Goal: Task Accomplishment & Management: Manage account settings

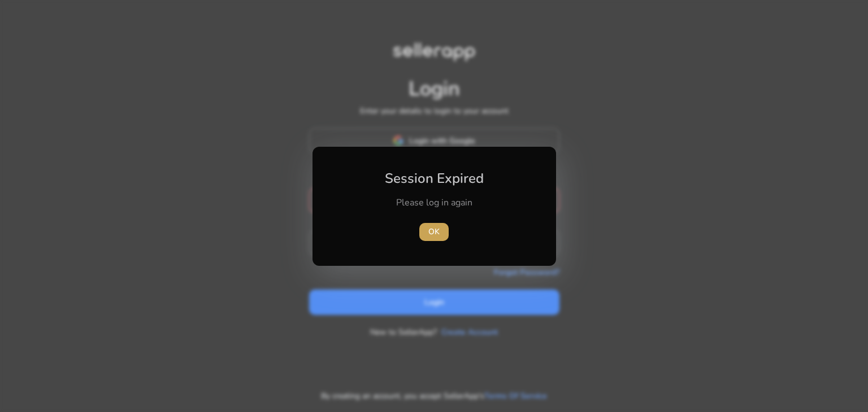
click at [437, 233] on span "OK" at bounding box center [433, 232] width 11 height 12
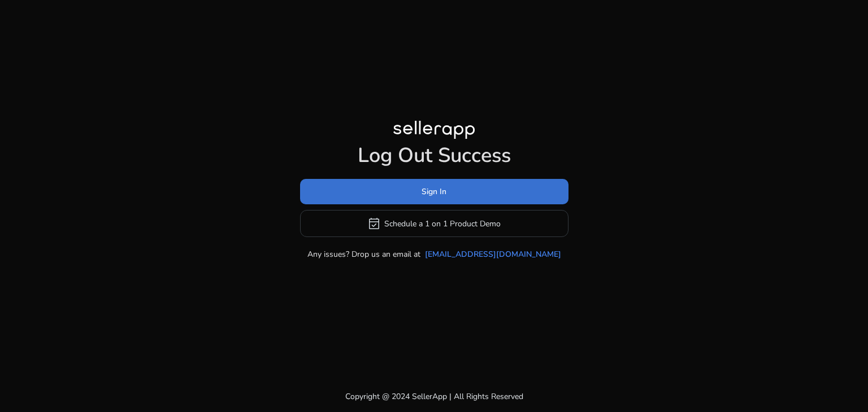
click at [454, 190] on span at bounding box center [434, 191] width 268 height 27
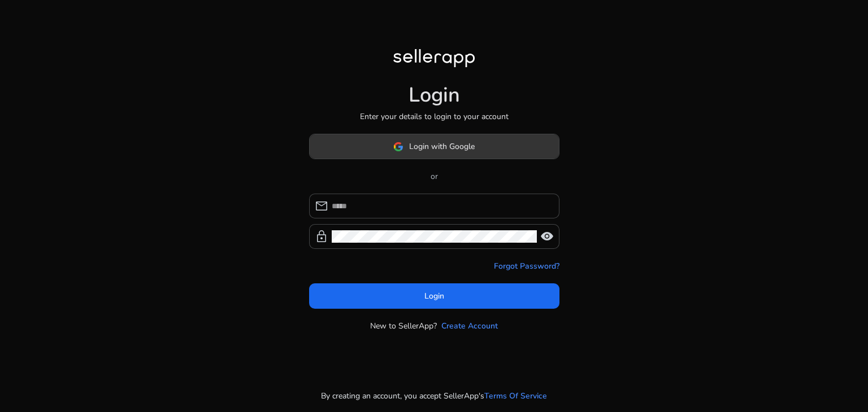
click at [450, 137] on span at bounding box center [434, 146] width 249 height 27
